Goal: Transaction & Acquisition: Book appointment/travel/reservation

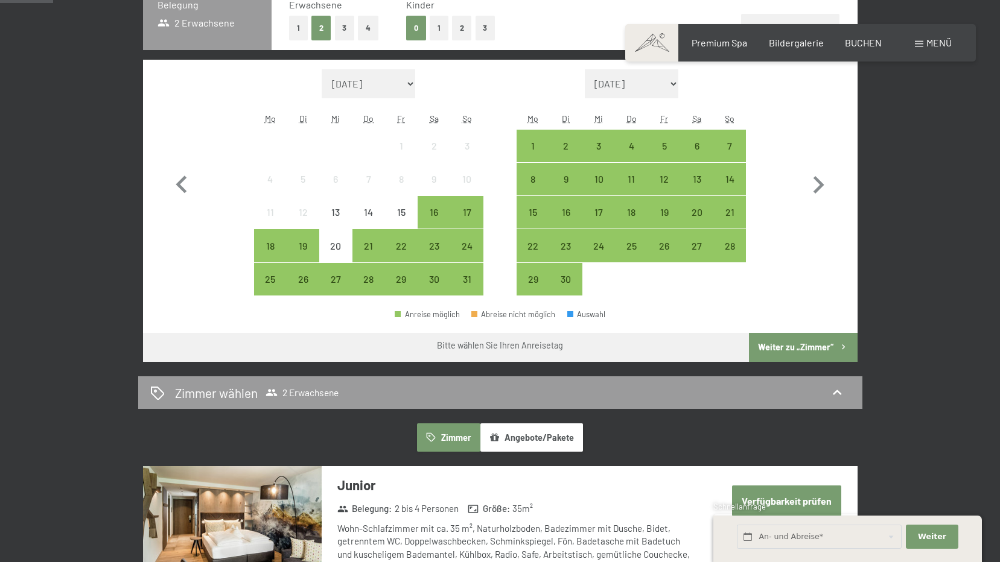
scroll to position [220, 0]
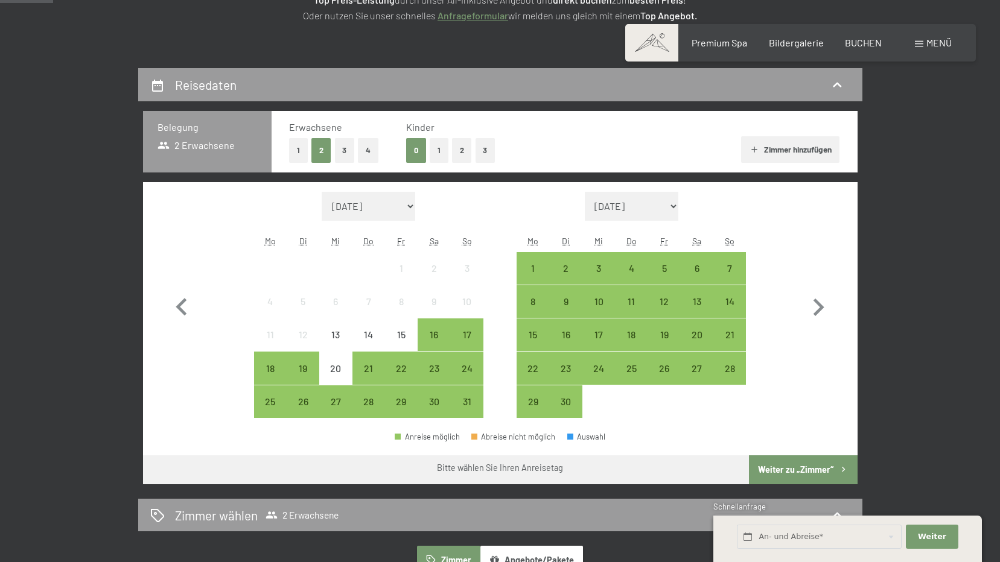
click at [303, 147] on button "1" at bounding box center [298, 150] width 19 height 25
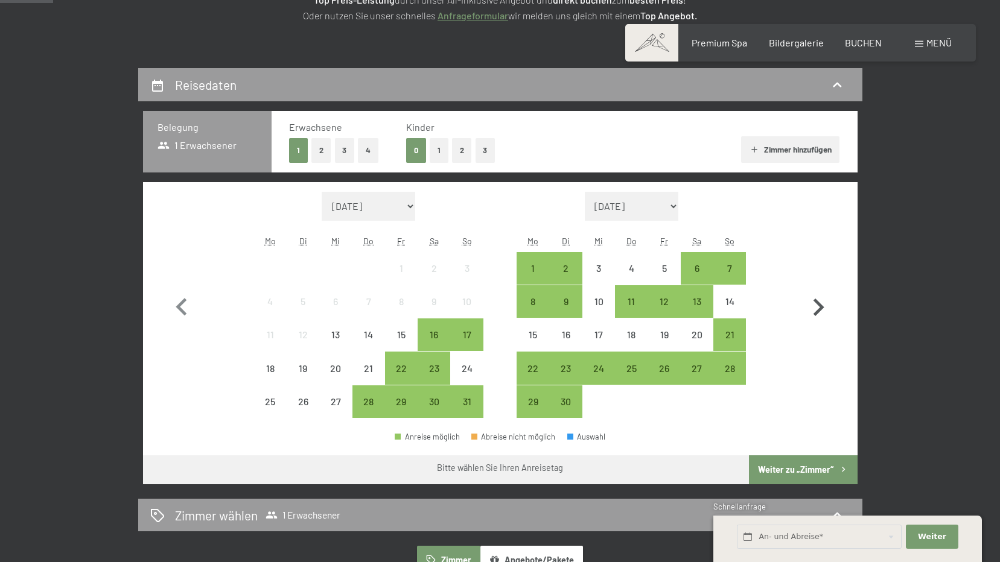
click at [820, 300] on icon "button" at bounding box center [818, 307] width 35 height 35
select select "[DATE]"
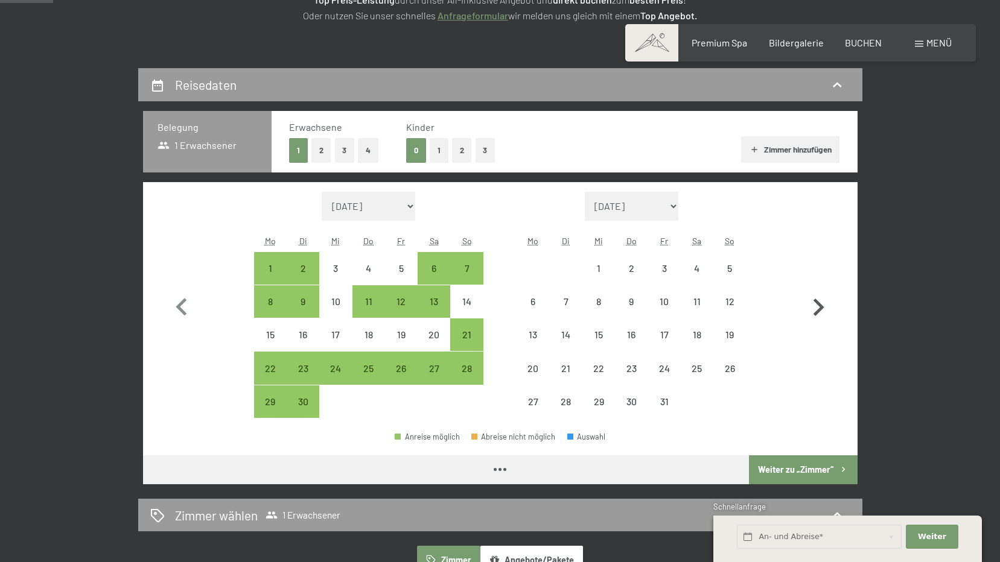
select select "[DATE]"
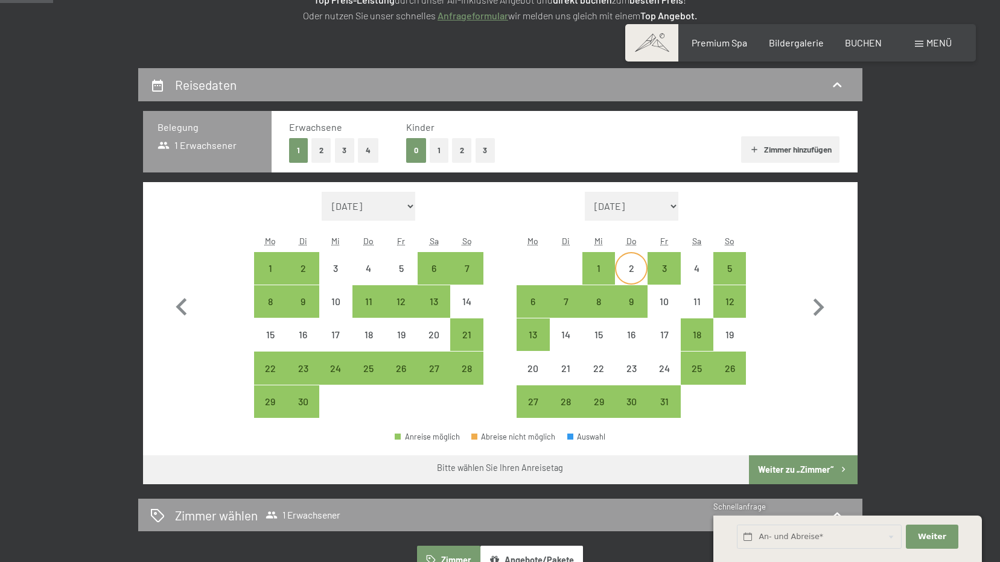
click at [632, 267] on div "2" at bounding box center [631, 279] width 30 height 30
select select "[DATE]"
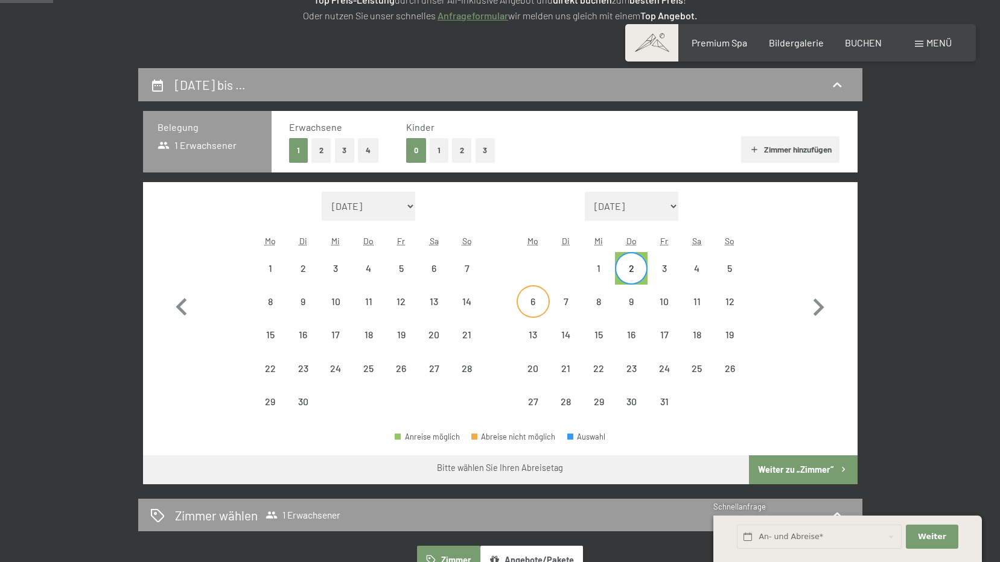
click at [544, 307] on div "6" at bounding box center [533, 312] width 30 height 30
select select "[DATE]"
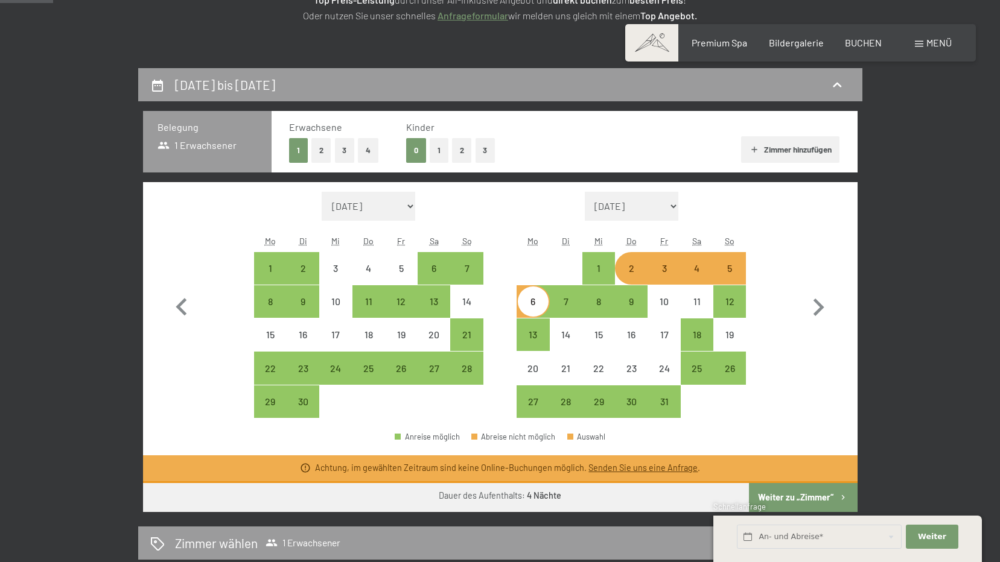
click at [775, 497] on button "Weiter zu „Zimmer“" at bounding box center [803, 497] width 108 height 29
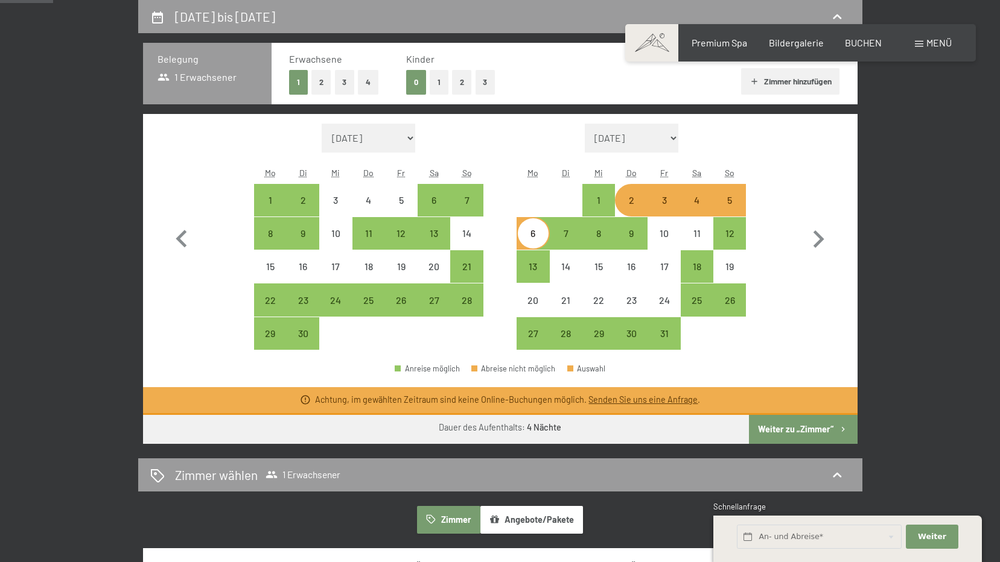
select select "[DATE]"
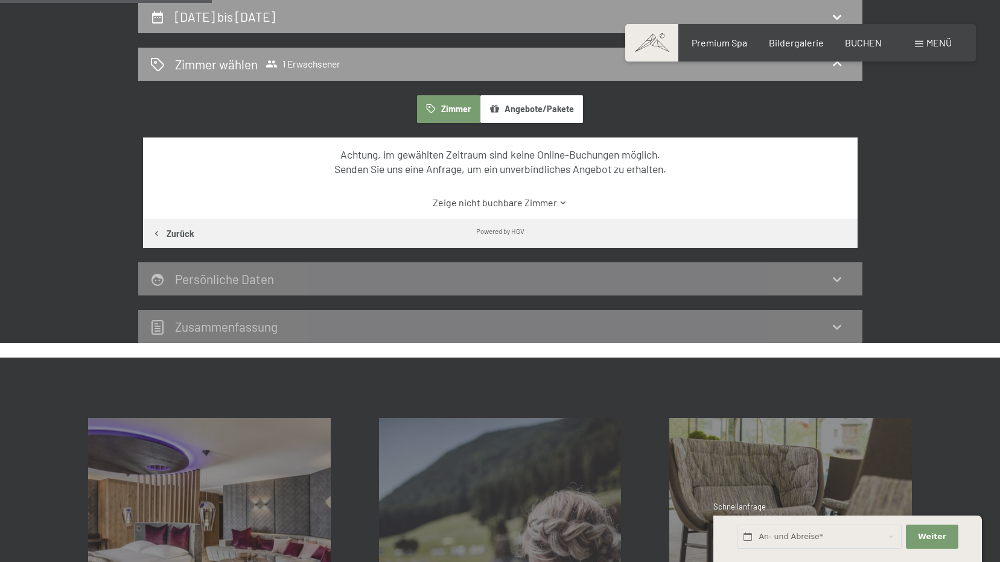
click at [512, 203] on link "Zeige nicht buchbare Zimmer" at bounding box center [500, 202] width 672 height 13
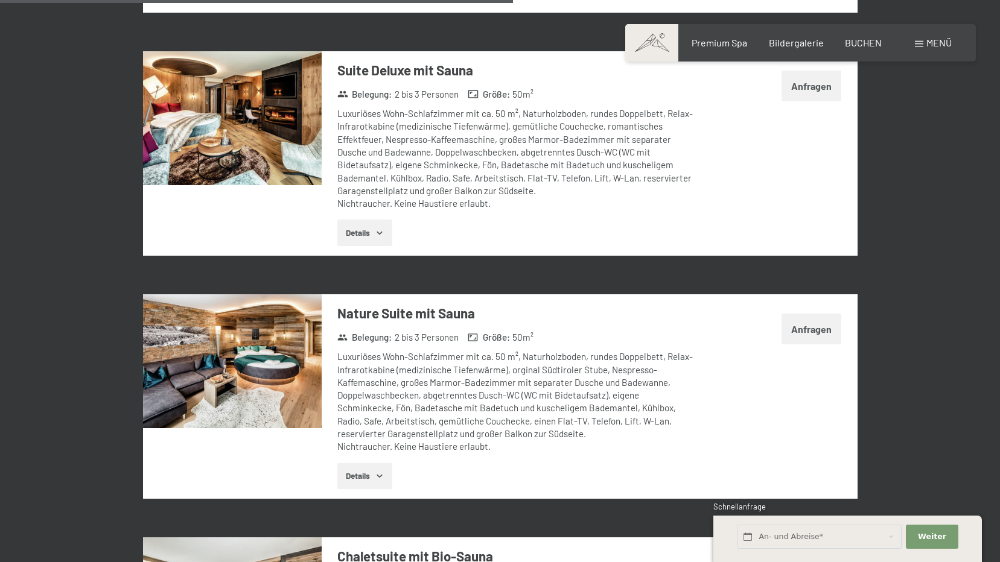
scroll to position [1977, 0]
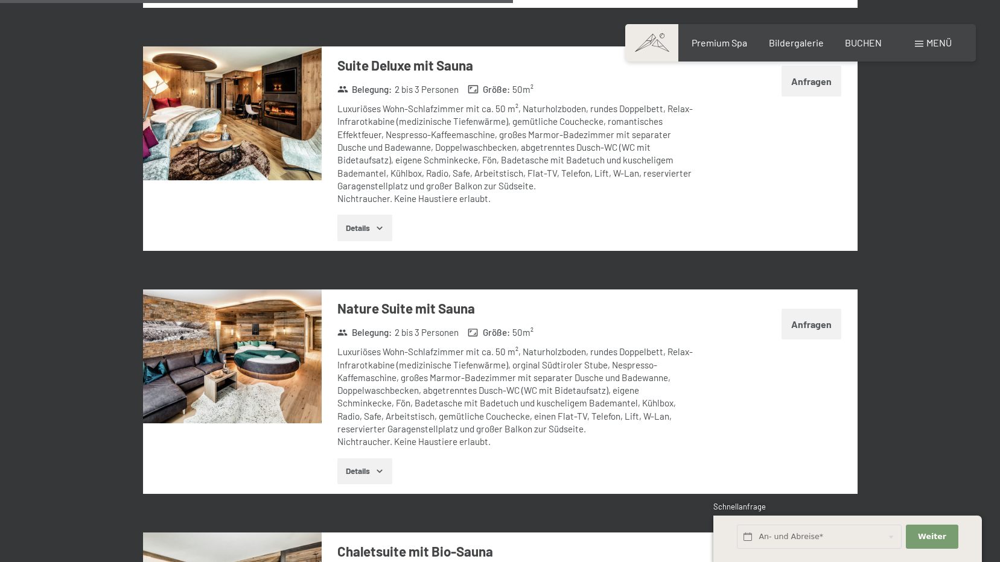
click at [214, 320] on img at bounding box center [232, 357] width 179 height 134
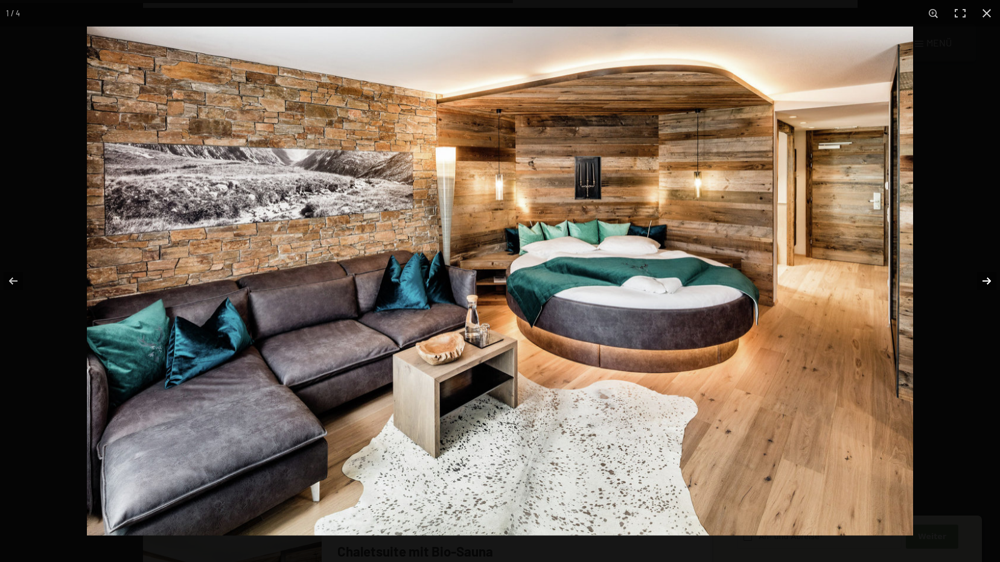
click at [989, 273] on button "button" at bounding box center [979, 281] width 42 height 60
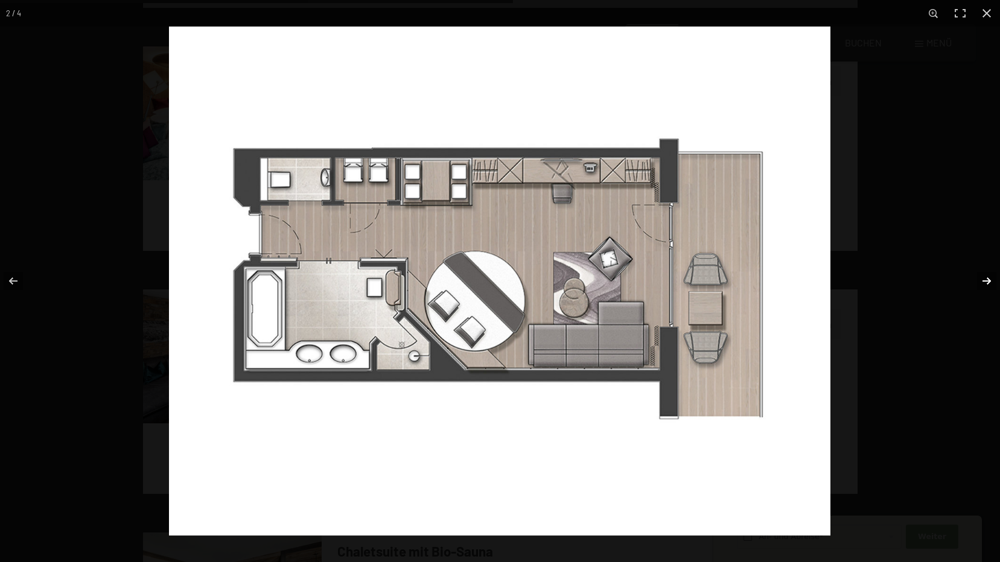
click at [985, 280] on button "button" at bounding box center [979, 281] width 42 height 60
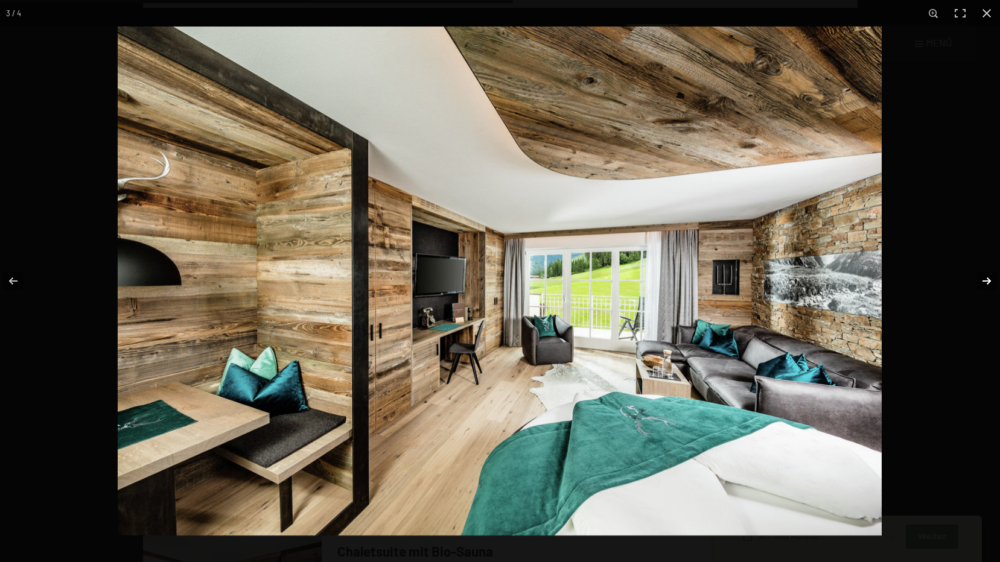
click at [977, 284] on button "button" at bounding box center [979, 281] width 42 height 60
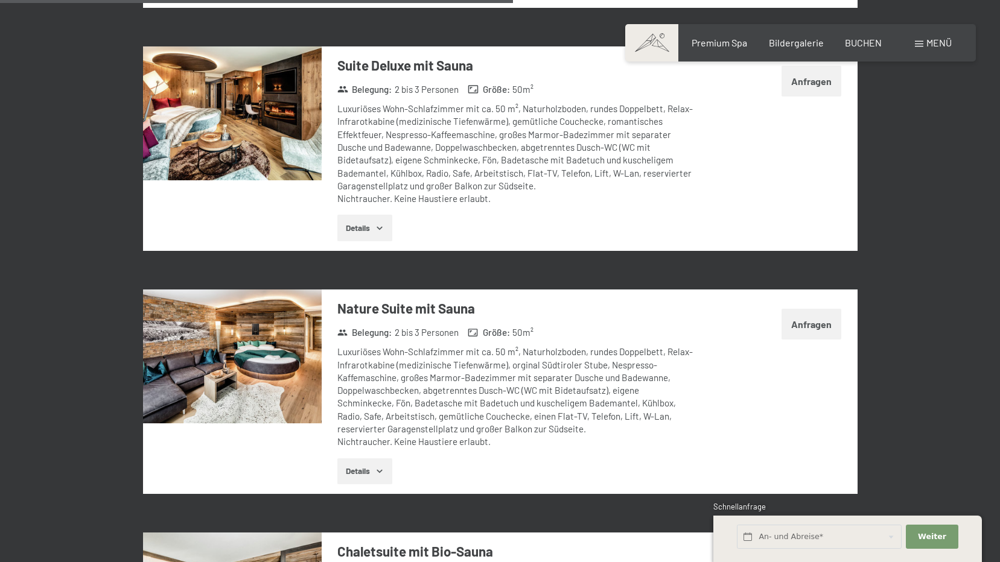
click at [0, 0] on div at bounding box center [0, 0] width 0 height 0
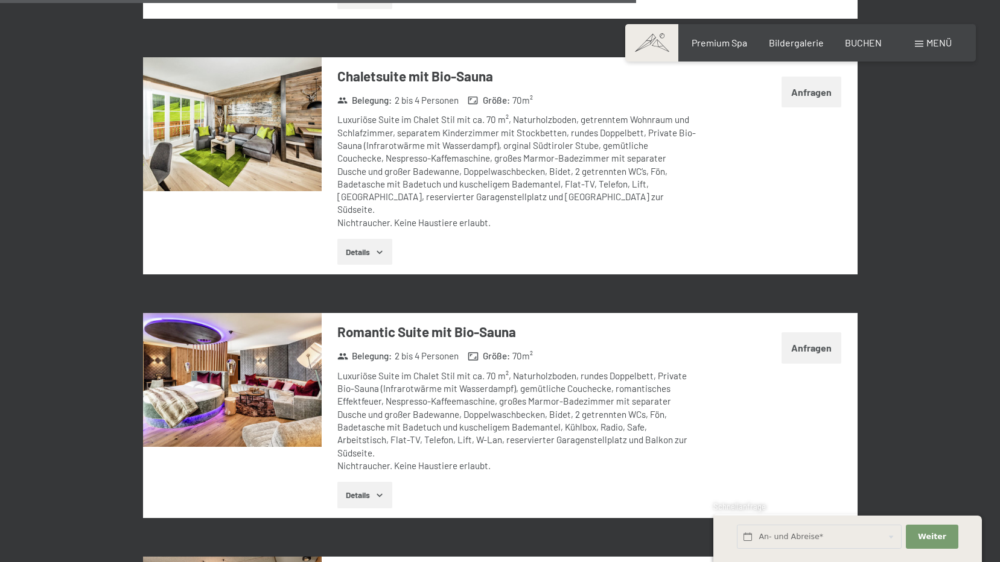
scroll to position [2460, 0]
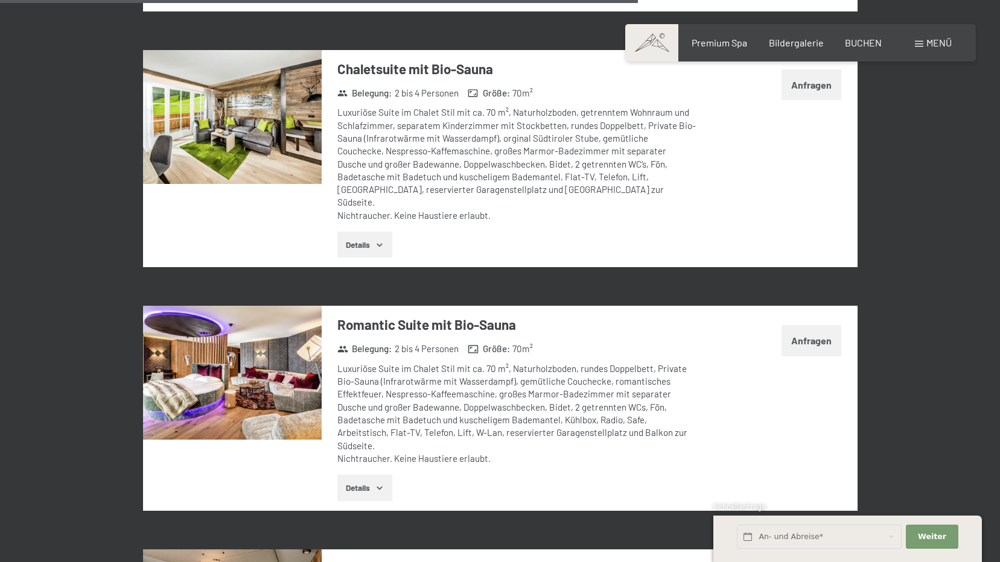
click at [226, 330] on img at bounding box center [232, 373] width 179 height 134
click at [0, 0] on div at bounding box center [0, 0] width 0 height 0
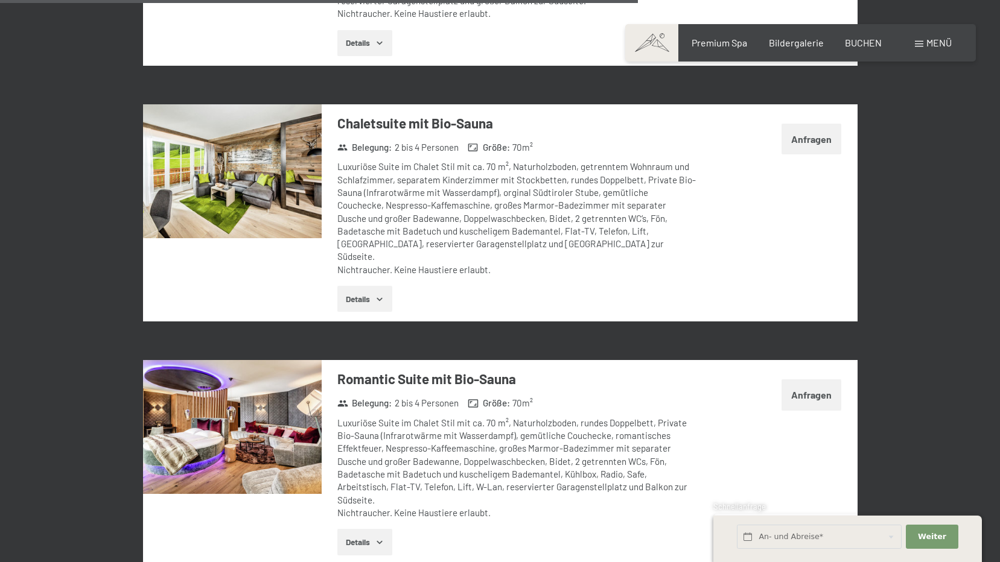
scroll to position [2339, 0]
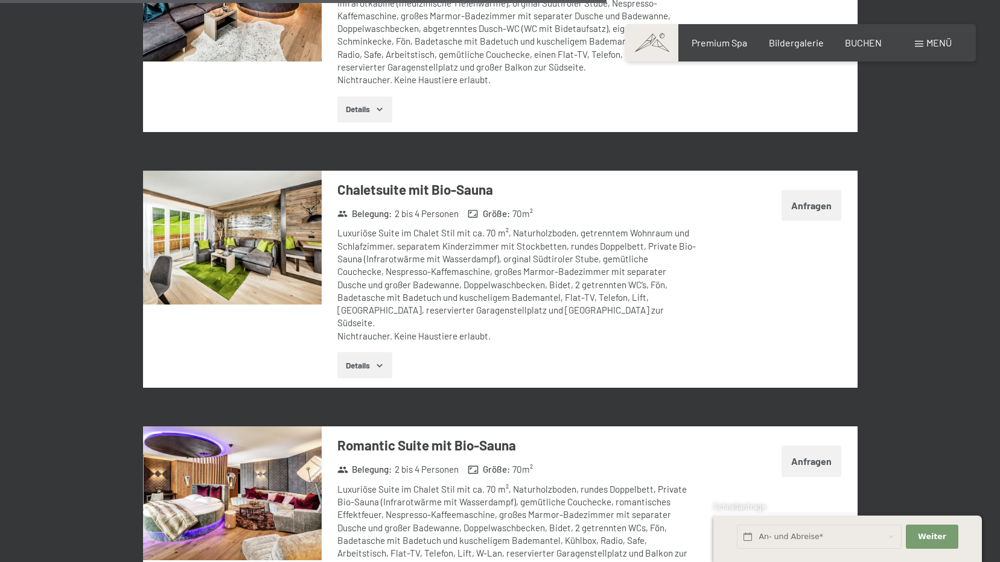
click at [244, 192] on img at bounding box center [232, 238] width 179 height 134
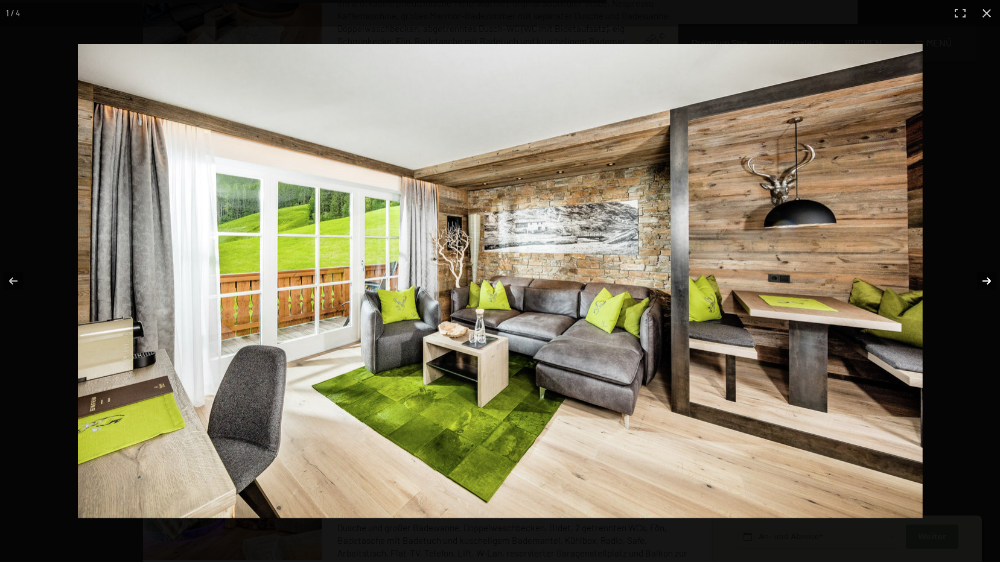
click at [989, 278] on button "button" at bounding box center [979, 281] width 42 height 60
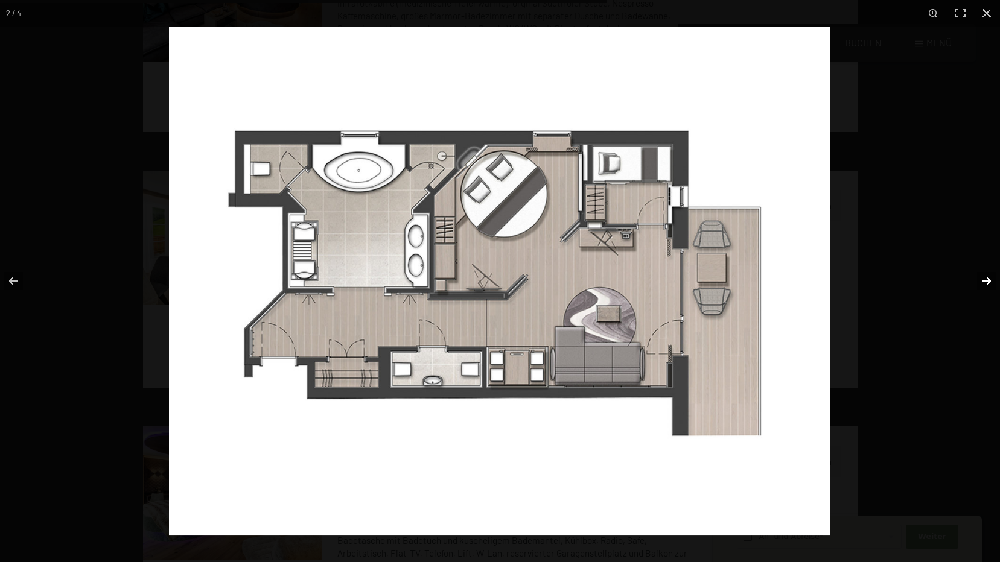
click at [985, 279] on button "button" at bounding box center [979, 281] width 42 height 60
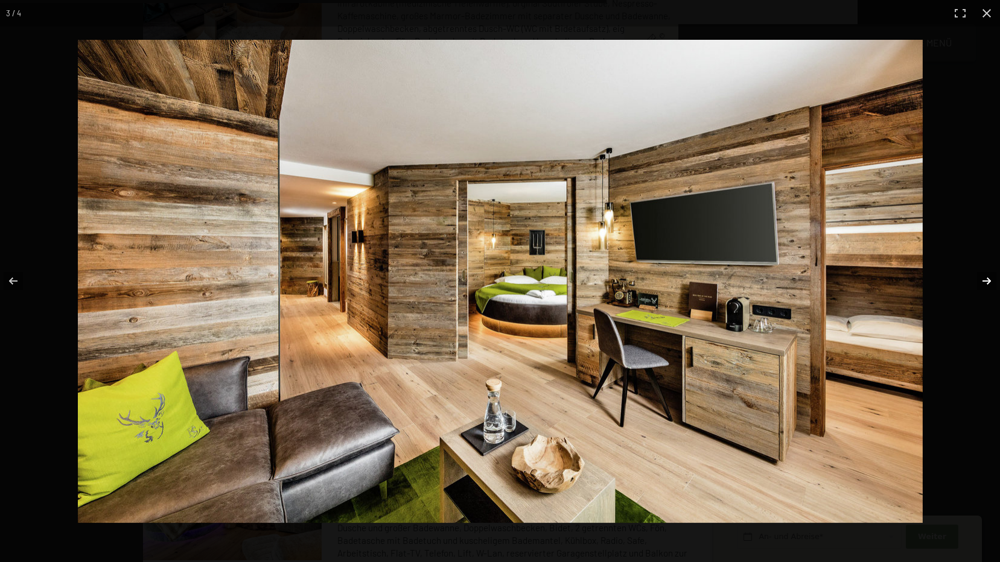
click at [983, 282] on button "button" at bounding box center [979, 281] width 42 height 60
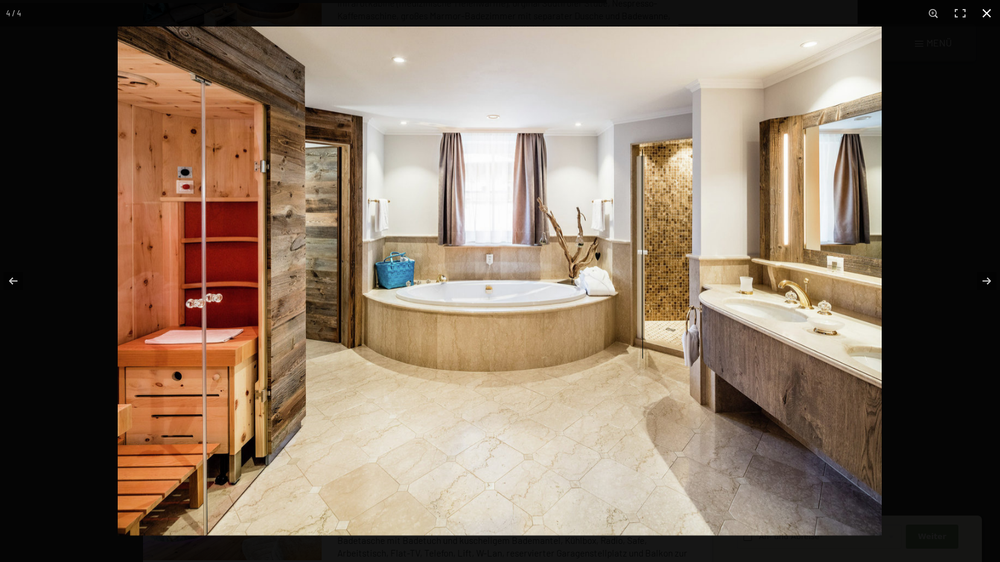
click at [964, 113] on div at bounding box center [618, 308] width 1000 height 562
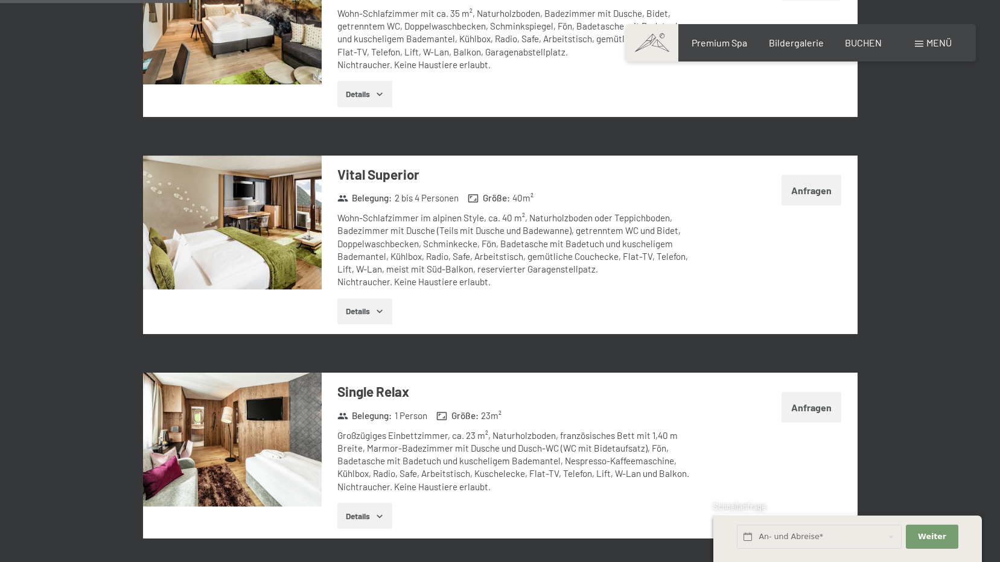
scroll to position [724, 0]
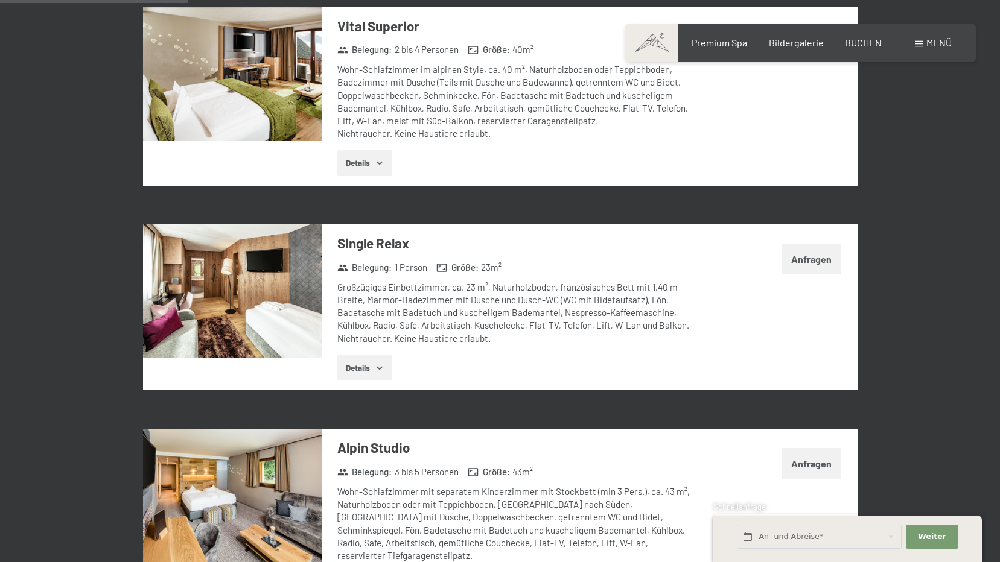
click at [242, 319] on img at bounding box center [232, 291] width 179 height 134
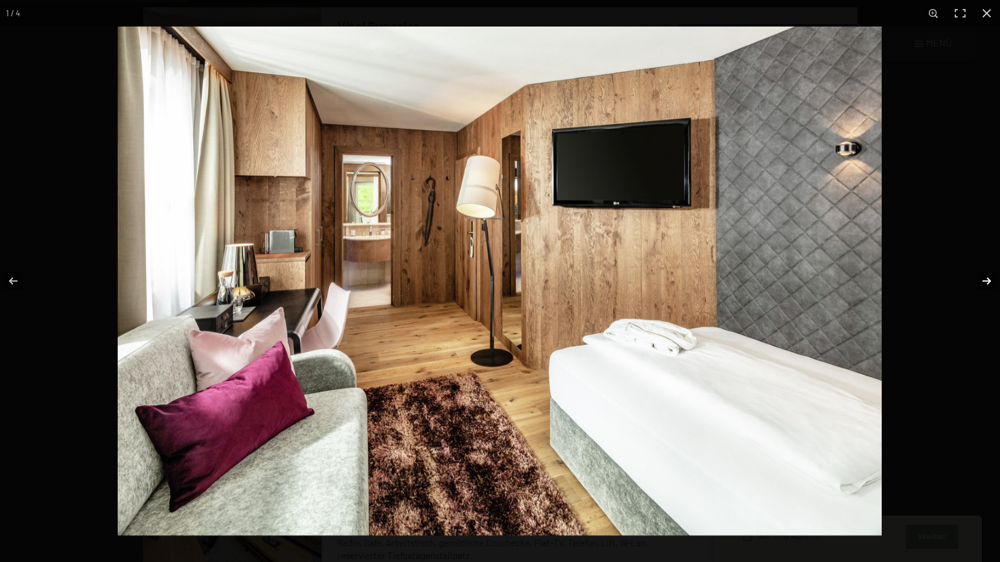
click at [982, 281] on button "button" at bounding box center [979, 281] width 42 height 60
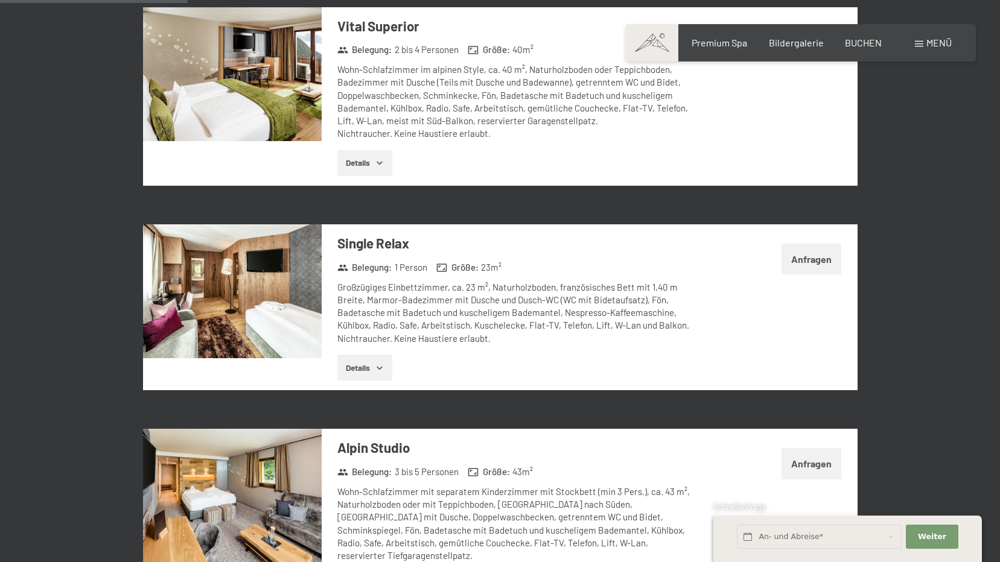
click at [0, 0] on div at bounding box center [0, 0] width 0 height 0
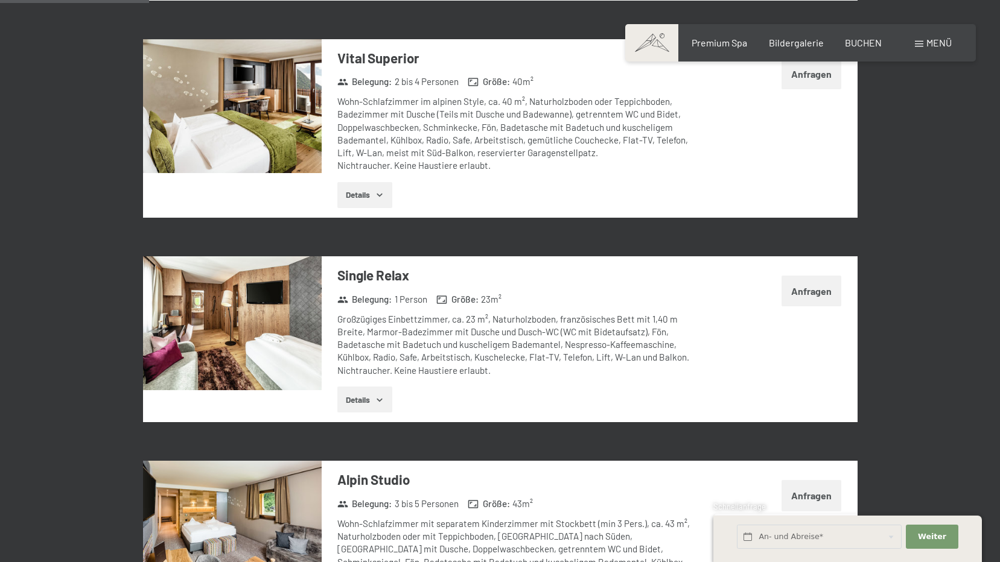
scroll to position [543, 0]
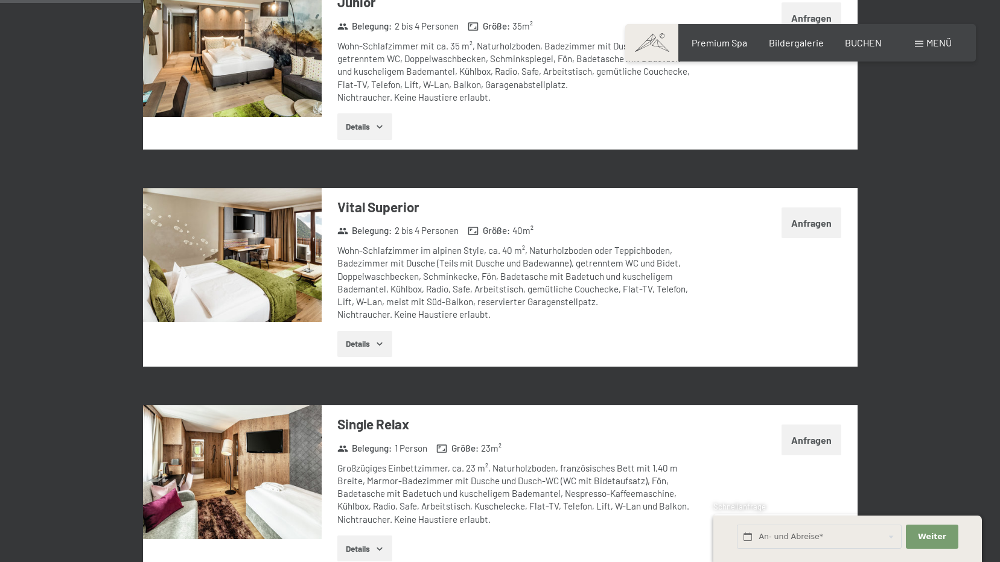
click at [262, 281] on img at bounding box center [232, 255] width 179 height 134
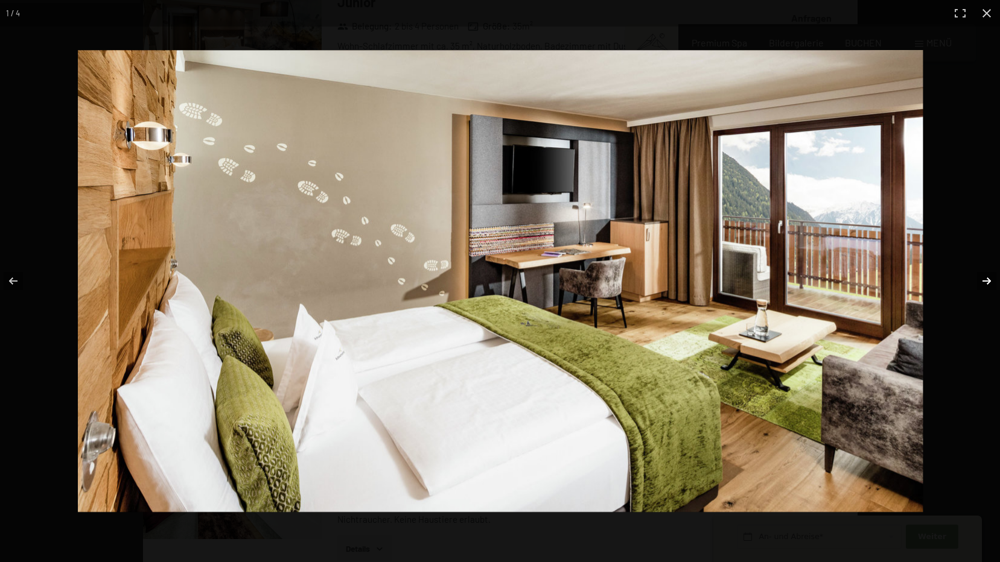
click at [976, 264] on button "button" at bounding box center [979, 281] width 42 height 60
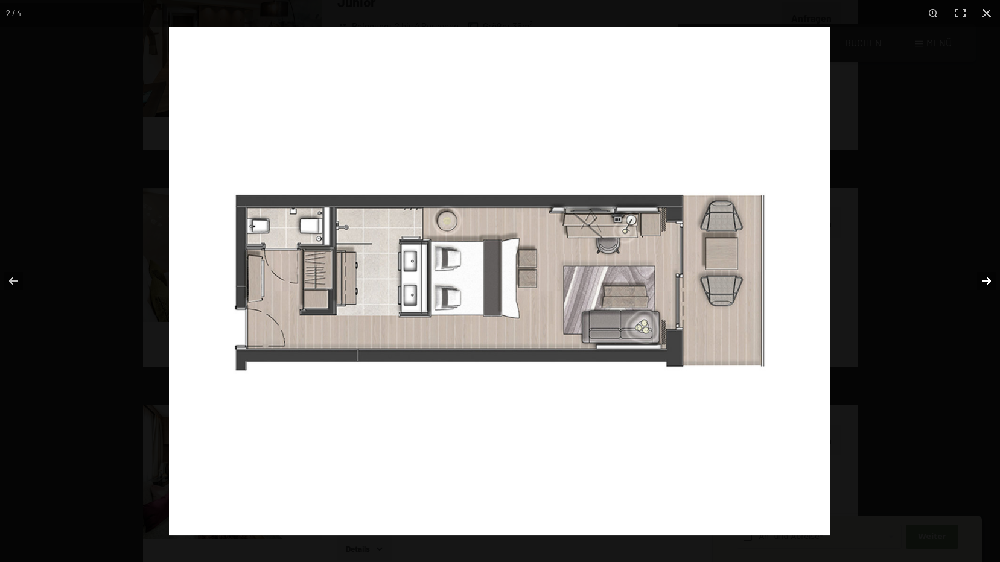
click at [977, 264] on button "button" at bounding box center [979, 281] width 42 height 60
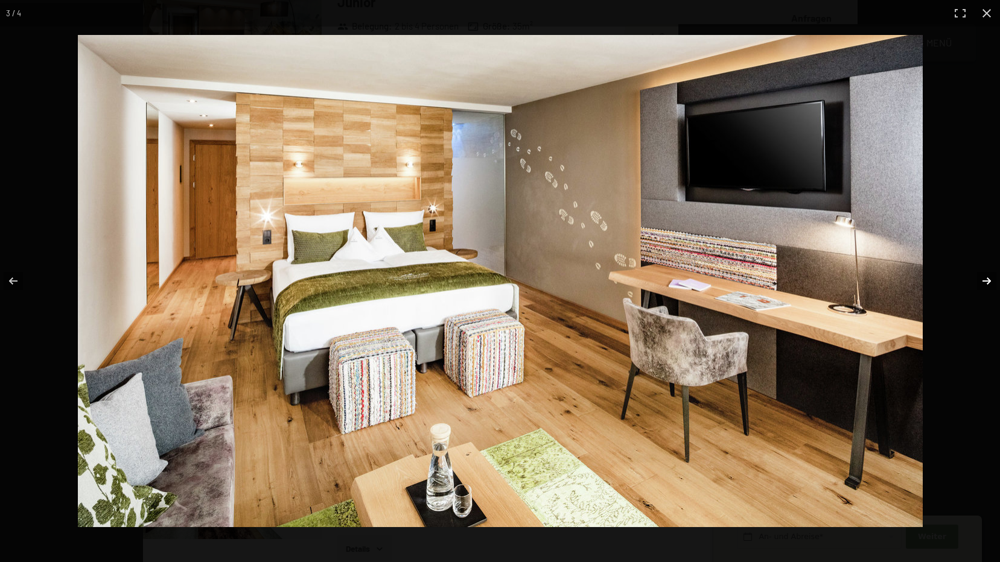
click at [977, 264] on button "button" at bounding box center [979, 281] width 42 height 60
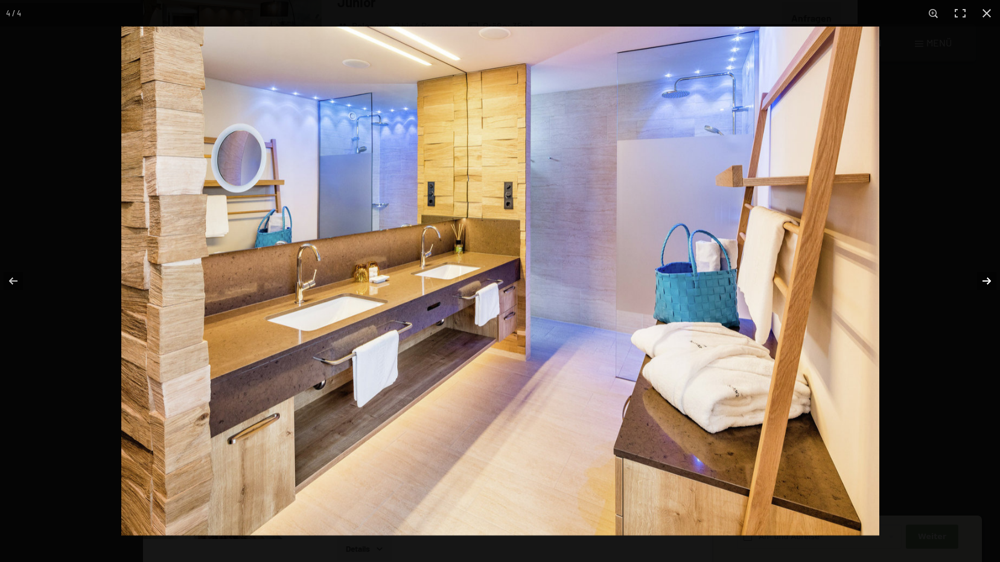
click at [977, 266] on button "button" at bounding box center [979, 281] width 42 height 60
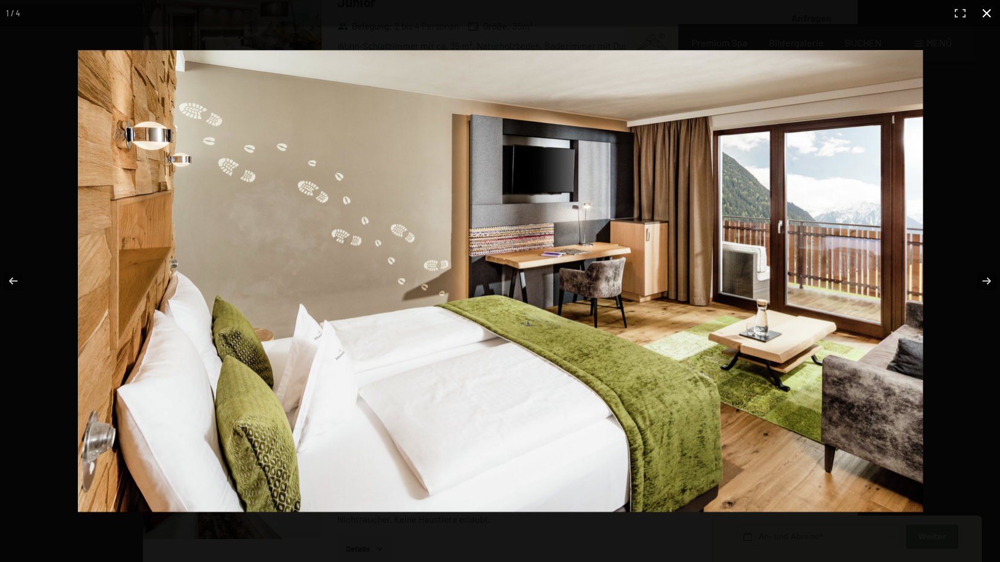
click at [993, 14] on button "button" at bounding box center [986, 13] width 27 height 27
